Goal: Transaction & Acquisition: Purchase product/service

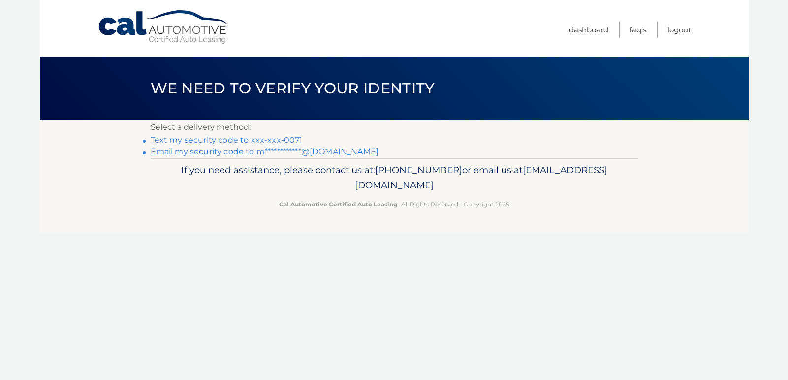
click at [237, 153] on link "**********" at bounding box center [265, 151] width 228 height 9
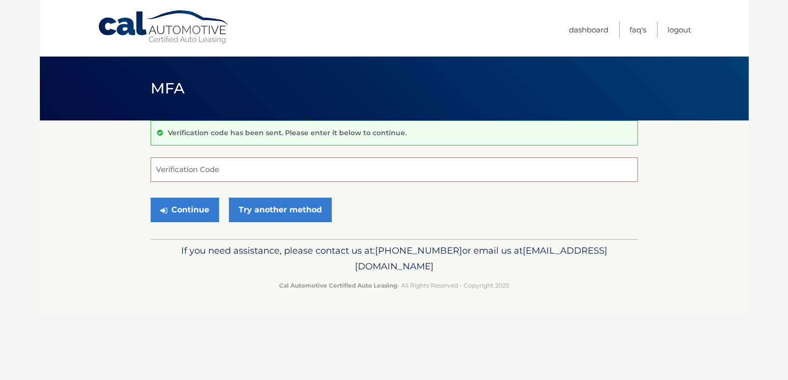
click at [245, 164] on input "Verification Code" at bounding box center [394, 169] width 487 height 25
paste input "800553"
type input "800553"
click at [192, 209] on button "Continue" at bounding box center [185, 210] width 68 height 25
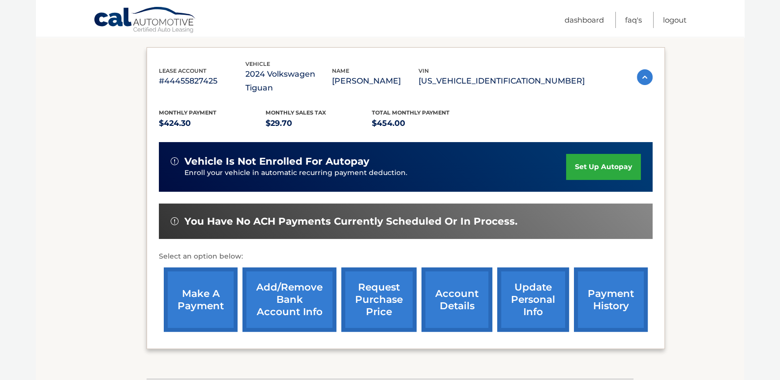
click at [208, 288] on link "make a payment" at bounding box center [201, 300] width 74 height 64
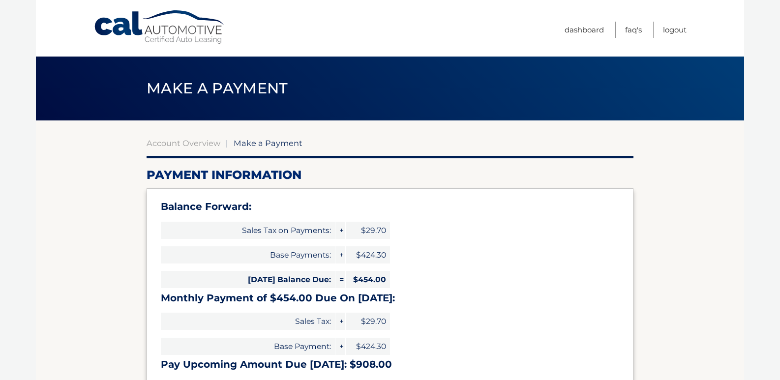
select select "MzhjNzRjNDYtOWEyZi00Zjg5LWExYTItOWU5ZTkwMTUzNThj"
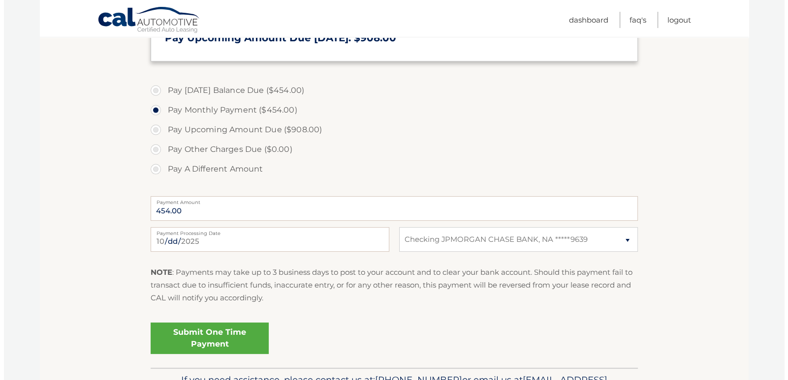
scroll to position [327, 0]
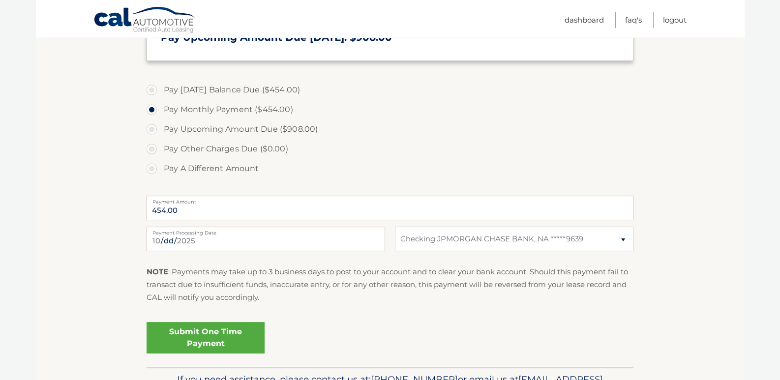
click at [212, 336] on link "Submit One Time Payment" at bounding box center [206, 337] width 118 height 31
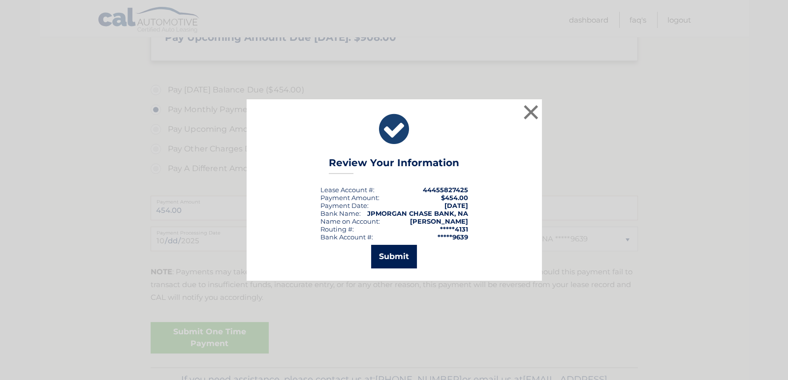
click at [397, 256] on button "Submit" at bounding box center [394, 257] width 46 height 24
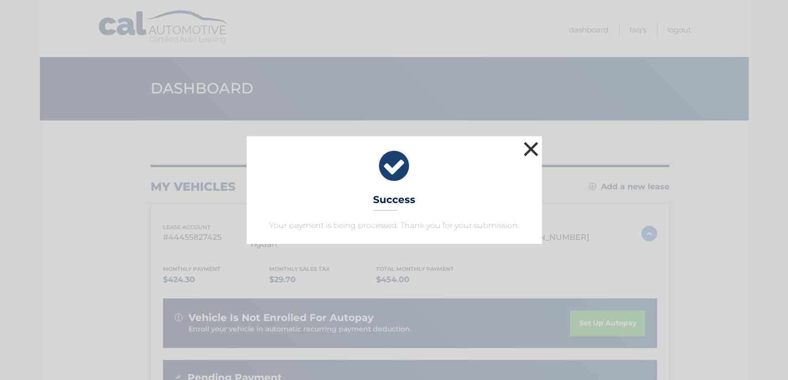
click at [532, 146] on button "×" at bounding box center [531, 149] width 20 height 20
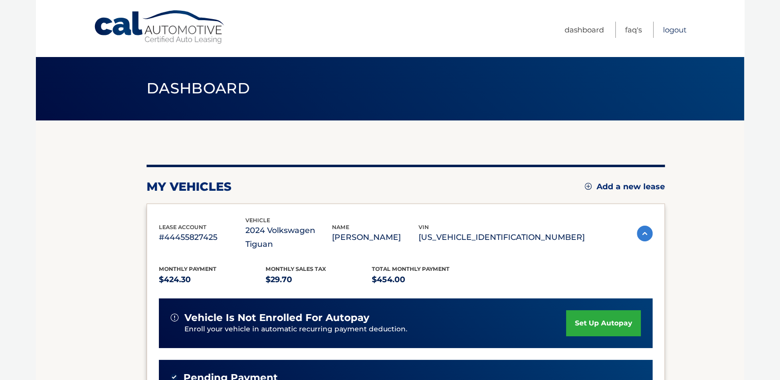
click at [673, 29] on link "Logout" at bounding box center [675, 30] width 24 height 16
